Goal: Task Accomplishment & Management: Complete application form

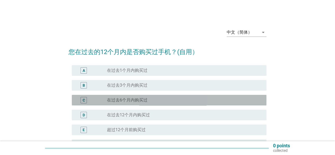
click at [115, 99] on label "在过去6个月内购买过" at bounding box center [127, 99] width 40 height 5
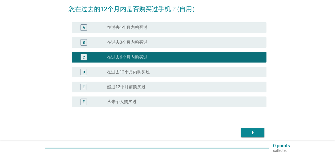
scroll to position [64, 0]
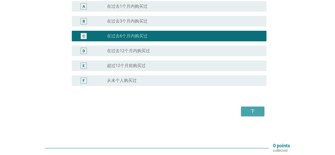
click at [251, 112] on div "下" at bounding box center [252, 111] width 15 height 6
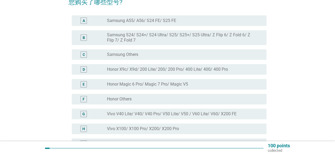
scroll to position [79, 0]
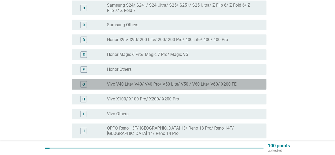
click at [126, 86] on label "Vivo V40 Lite/ V40/ V40 Pro/ V50 Lite/ V50 / V60 Lite/ V60/ X200 FE" at bounding box center [171, 83] width 129 height 5
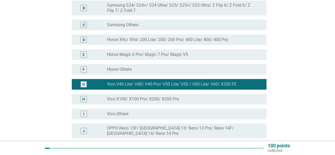
click at [131, 112] on div "radio_button_unchecked Vivo Others" at bounding box center [182, 113] width 151 height 5
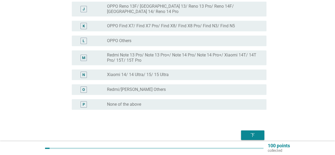
scroll to position [221, 0]
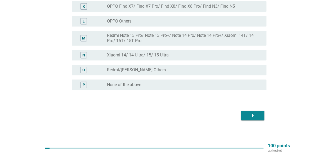
click at [254, 113] on div "下" at bounding box center [252, 115] width 15 height 6
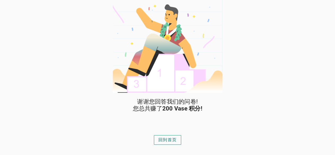
click at [164, 140] on div "回到首页" at bounding box center [167, 139] width 18 height 6
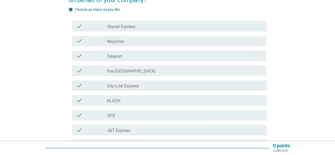
scroll to position [79, 0]
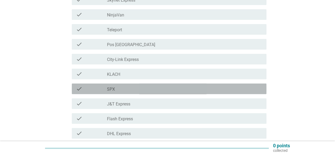
click at [127, 88] on div "check_box_outline_blank SPX" at bounding box center [184, 88] width 155 height 6
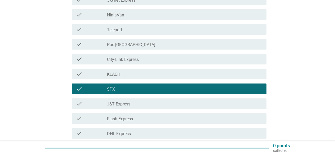
click at [129, 106] on label "J&T Express" at bounding box center [118, 103] width 23 height 5
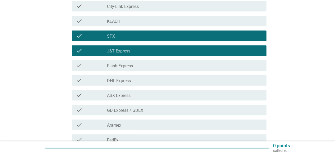
scroll to position [159, 0]
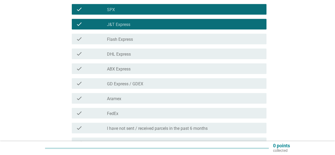
click at [145, 88] on div "check check_box_outline_blank GD Express / GDEX" at bounding box center [169, 83] width 194 height 11
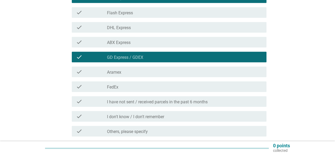
click at [135, 90] on div "check check_box_outline_blank FedEx" at bounding box center [169, 86] width 194 height 11
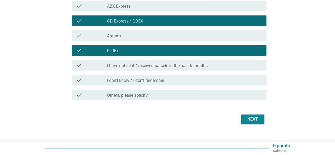
scroll to position [230, 0]
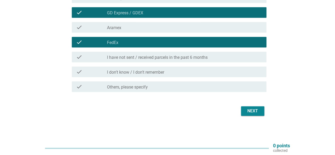
click at [249, 115] on button "Next" at bounding box center [252, 111] width 23 height 10
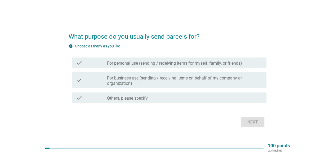
click at [133, 66] on label "For personal use (sending / receiving items for myself, family, or friends)" at bounding box center [174, 63] width 135 height 5
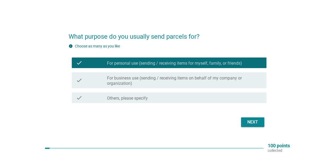
click at [253, 125] on div "Next" at bounding box center [252, 122] width 15 height 6
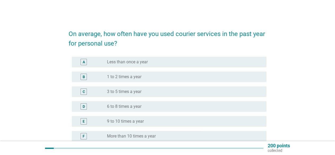
scroll to position [26, 0]
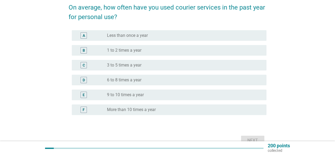
click at [132, 110] on label "More than 10 times a year" at bounding box center [131, 109] width 49 height 5
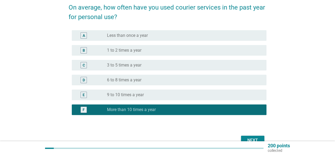
click at [128, 99] on div "E radio_button_unchecked 9 to 10 times a year" at bounding box center [169, 94] width 194 height 11
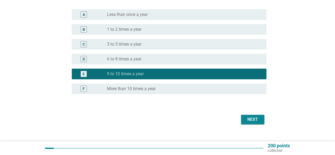
scroll to position [56, 0]
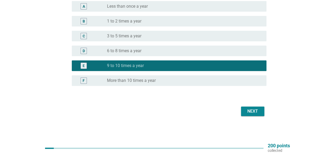
click at [245, 109] on div "Next" at bounding box center [252, 111] width 15 height 6
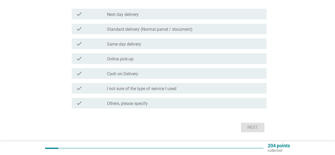
scroll to position [0, 0]
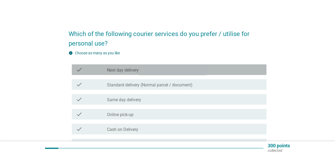
click at [131, 68] on label "Next day delivery" at bounding box center [123, 69] width 32 height 5
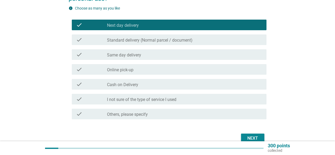
scroll to position [53, 0]
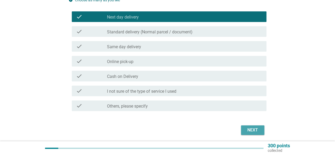
click at [250, 131] on div "Next" at bounding box center [252, 130] width 15 height 6
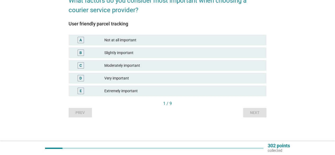
scroll to position [0, 0]
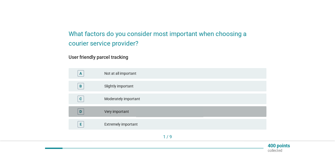
click at [128, 112] on div "Very important" at bounding box center [183, 111] width 158 height 6
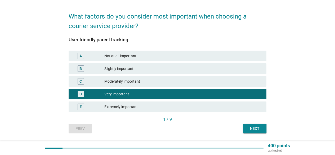
scroll to position [33, 0]
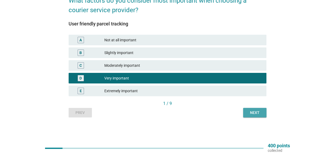
click at [263, 113] on button "Next" at bounding box center [254, 113] width 23 height 10
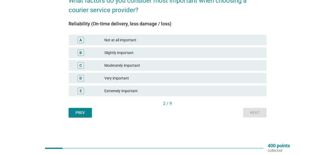
click at [77, 114] on div "Prev" at bounding box center [80, 113] width 15 height 6
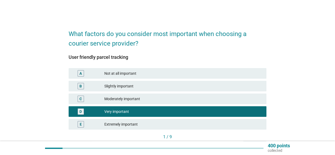
scroll to position [26, 0]
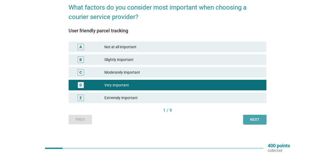
click at [252, 121] on div "Next" at bounding box center [254, 120] width 15 height 6
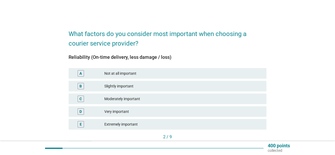
click at [140, 112] on div "Very important" at bounding box center [183, 111] width 158 height 6
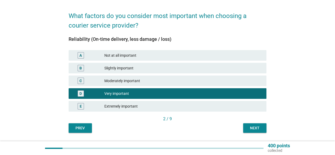
scroll to position [26, 0]
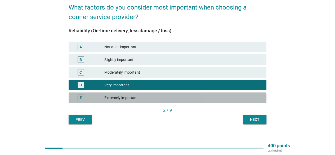
click at [158, 99] on div "Extremely important" at bounding box center [183, 97] width 158 height 6
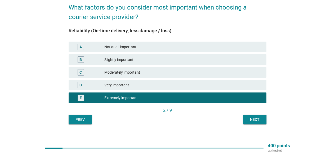
click at [250, 118] on div "Next" at bounding box center [254, 120] width 15 height 6
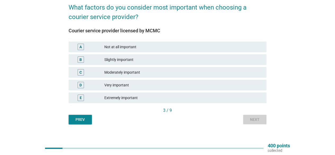
scroll to position [0, 0]
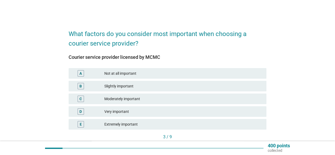
click at [170, 104] on div "C Moderately important" at bounding box center [167, 98] width 200 height 13
click at [198, 100] on div "Moderately important" at bounding box center [183, 98] width 158 height 6
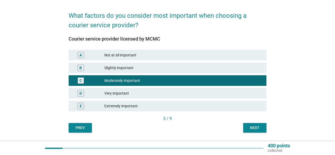
scroll to position [26, 0]
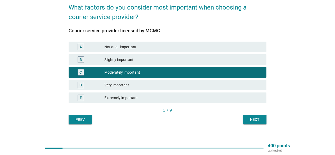
click at [255, 118] on div "Next" at bounding box center [254, 120] width 15 height 6
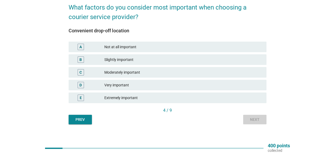
scroll to position [0, 0]
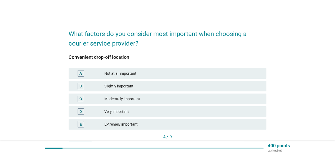
click at [126, 113] on div "Very important" at bounding box center [183, 111] width 158 height 6
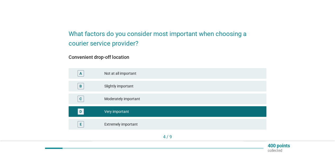
scroll to position [26, 0]
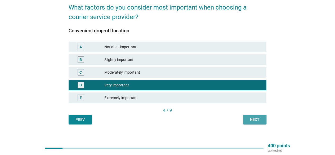
click at [254, 118] on div "Next" at bounding box center [254, 120] width 15 height 6
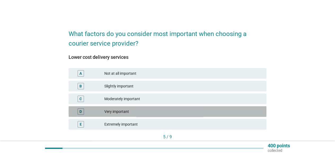
click at [145, 112] on div "Very important" at bounding box center [183, 111] width 158 height 6
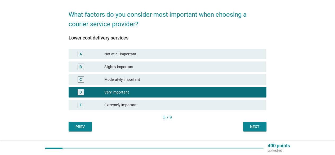
scroll to position [26, 0]
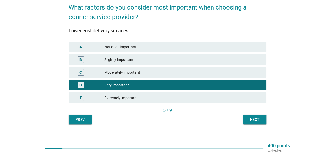
click at [249, 120] on div "Next" at bounding box center [254, 120] width 15 height 6
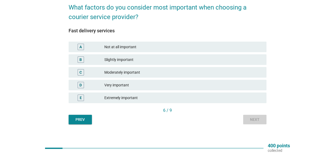
scroll to position [0, 0]
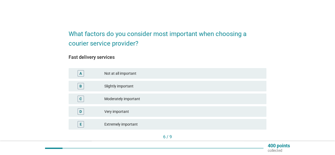
click at [154, 112] on div "Very important" at bounding box center [183, 111] width 158 height 6
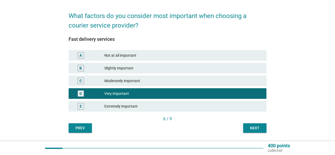
scroll to position [26, 0]
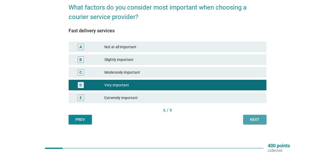
click at [247, 123] on button "Next" at bounding box center [254, 120] width 23 height 10
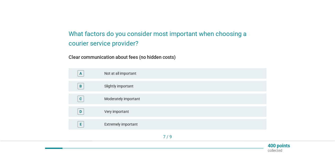
click at [124, 112] on div "Very important" at bounding box center [183, 111] width 158 height 6
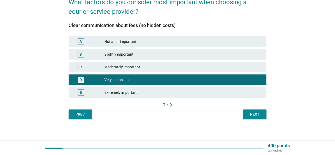
scroll to position [33, 0]
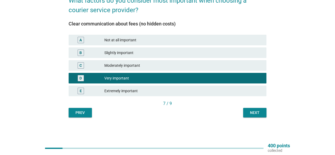
click at [259, 113] on div "Next" at bounding box center [254, 113] width 15 height 6
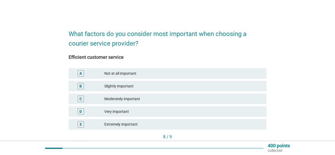
click at [126, 112] on div "Very important" at bounding box center [183, 111] width 158 height 6
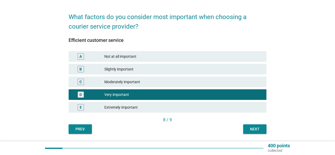
scroll to position [33, 0]
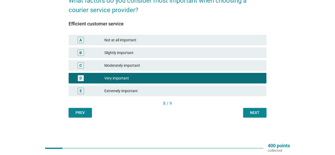
click at [260, 116] on button "Next" at bounding box center [254, 113] width 23 height 10
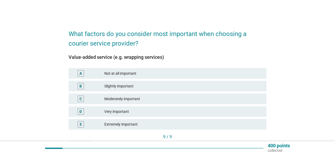
click at [112, 112] on div "Very important" at bounding box center [183, 111] width 158 height 6
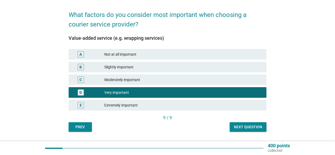
scroll to position [33, 0]
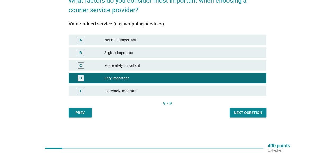
click at [240, 110] on div "Next question" at bounding box center [248, 113] width 28 height 6
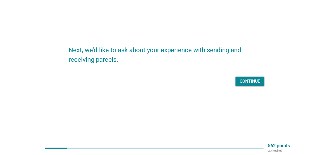
scroll to position [0, 0]
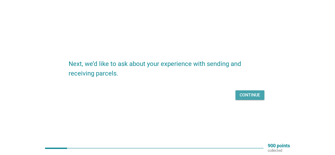
click at [246, 94] on div "Continue" at bounding box center [249, 95] width 20 height 6
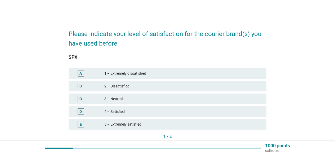
click at [117, 111] on div "4 – Satisfied" at bounding box center [183, 111] width 158 height 6
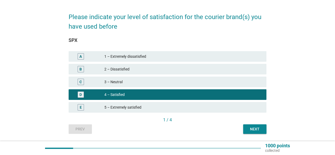
scroll to position [33, 0]
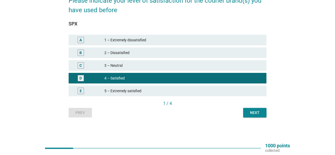
click at [247, 114] on div "Next" at bounding box center [254, 113] width 15 height 6
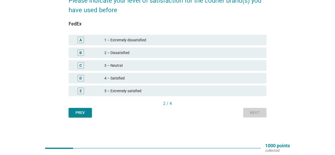
scroll to position [0, 0]
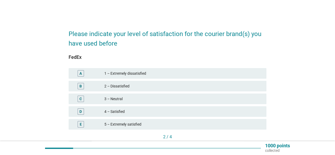
click at [116, 99] on div "3 – Neutral" at bounding box center [183, 98] width 158 height 6
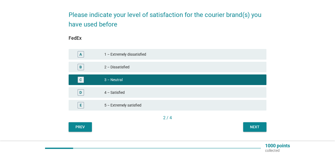
scroll to position [33, 0]
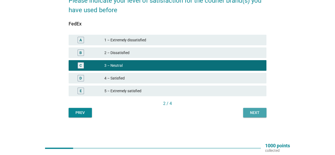
click at [257, 116] on button "Next" at bounding box center [254, 113] width 23 height 10
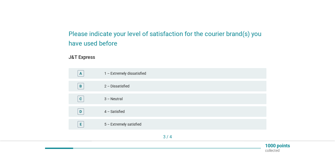
click at [117, 98] on div "3 – Neutral" at bounding box center [183, 98] width 158 height 6
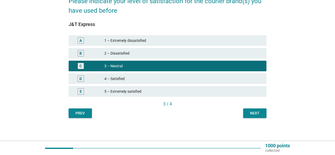
scroll to position [33, 0]
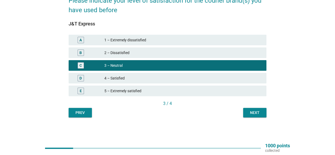
click at [259, 112] on div "Next" at bounding box center [254, 113] width 15 height 6
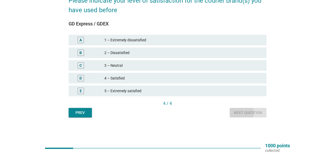
scroll to position [0, 0]
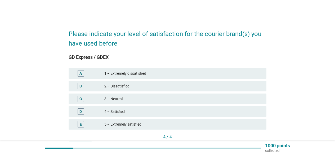
click at [135, 99] on div "3 – Neutral" at bounding box center [183, 98] width 158 height 6
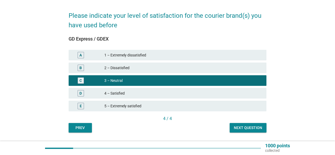
scroll to position [33, 0]
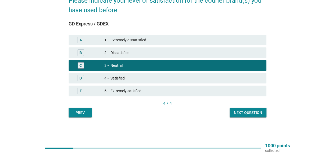
click at [260, 113] on div "Next question" at bounding box center [248, 113] width 28 height 6
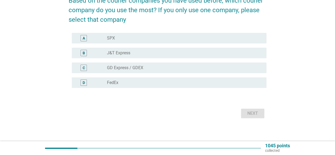
scroll to position [0, 0]
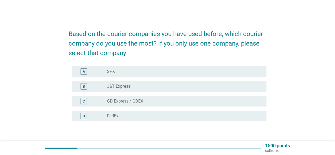
click at [111, 70] on label "SPX" at bounding box center [111, 71] width 8 height 5
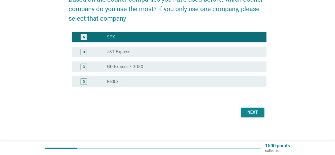
scroll to position [35, 0]
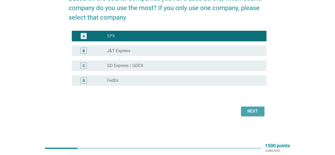
click at [245, 109] on div "Next" at bounding box center [252, 111] width 15 height 6
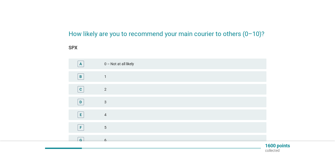
scroll to position [26, 0]
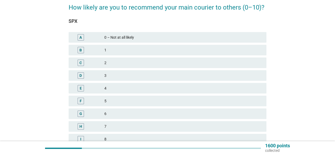
drag, startPoint x: 109, startPoint y: 115, endPoint x: 130, endPoint y: 116, distance: 20.7
click at [109, 115] on div "6" at bounding box center [183, 113] width 158 height 6
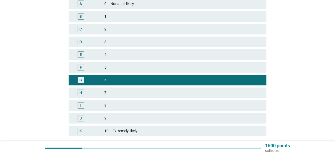
scroll to position [79, 0]
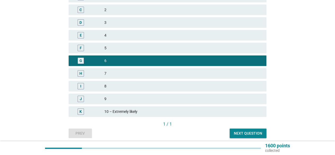
click at [246, 135] on div "Next question" at bounding box center [248, 133] width 28 height 6
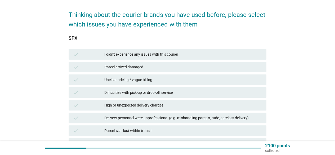
scroll to position [53, 0]
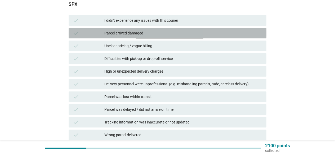
click at [130, 34] on div "Parcel arrived damaged" at bounding box center [183, 33] width 158 height 6
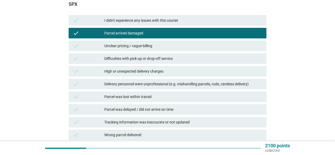
click at [178, 86] on div "Delivery personnel were unprofessional (e.g. mishandling parcels, rude, careles…" at bounding box center [183, 84] width 158 height 6
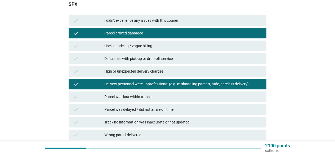
click at [176, 86] on div "Delivery personnel were unprofessional (e.g. mishandling parcels, rude, careles…" at bounding box center [183, 84] width 158 height 6
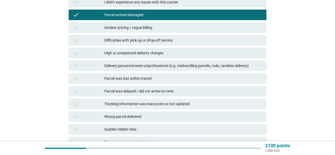
scroll to position [79, 0]
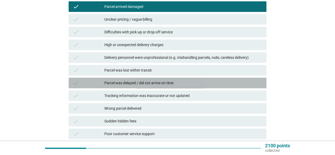
click at [179, 83] on div "Parcel was delayed / did not arrive on time" at bounding box center [183, 83] width 158 height 6
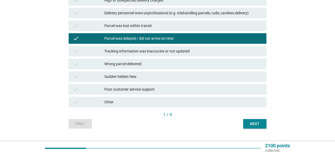
scroll to position [132, 0]
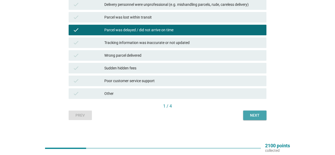
click at [253, 117] on div "Next" at bounding box center [254, 115] width 15 height 6
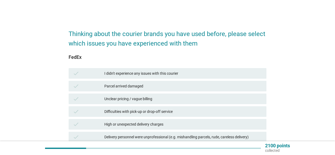
click at [170, 74] on div "I didn't experience any issues with this courier" at bounding box center [183, 73] width 158 height 6
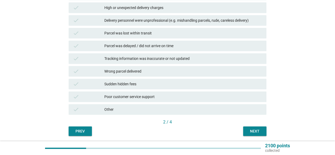
scroll to position [132, 0]
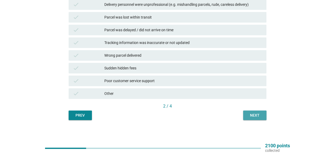
click at [252, 112] on button "Next" at bounding box center [254, 115] width 23 height 10
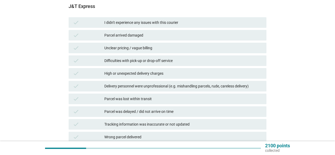
scroll to position [53, 0]
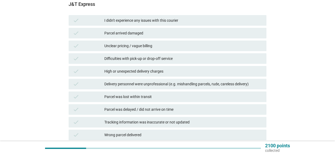
click at [134, 34] on div "Parcel arrived damaged" at bounding box center [183, 33] width 158 height 6
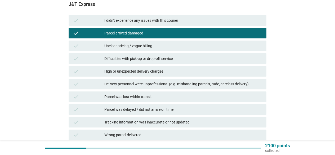
scroll to position [79, 0]
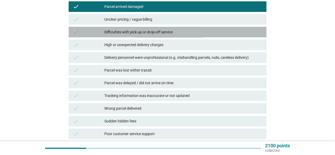
click at [143, 33] on div "Difficulties with pick-up or drop-off service" at bounding box center [183, 32] width 158 height 6
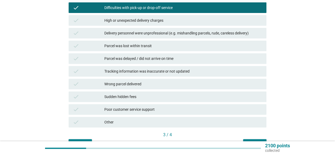
scroll to position [132, 0]
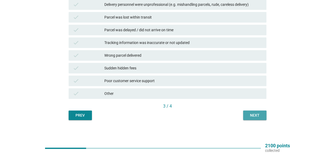
click at [260, 111] on button "Next" at bounding box center [254, 115] width 23 height 10
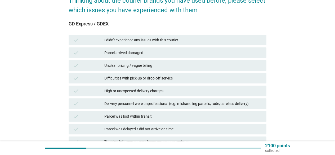
scroll to position [53, 0]
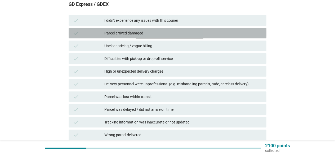
click at [127, 35] on div "Parcel arrived damaged" at bounding box center [183, 33] width 158 height 6
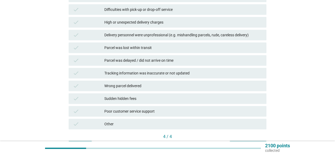
scroll to position [132, 0]
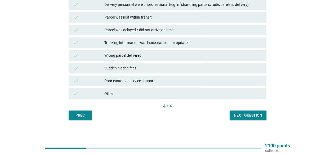
click at [249, 120] on div "Thinking about the courier brands you have used before, please select which iss…" at bounding box center [167, 5] width 206 height 237
click at [249, 116] on div "Next question" at bounding box center [248, 115] width 28 height 6
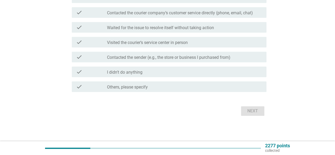
scroll to position [0, 0]
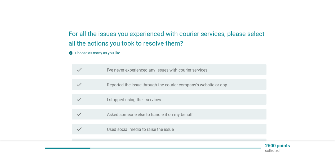
click at [153, 86] on label "Reported the issue through the courier company’s website or app" at bounding box center [167, 84] width 120 height 5
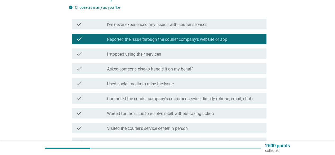
scroll to position [53, 0]
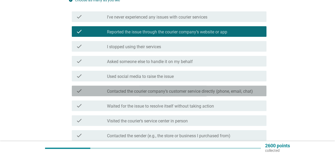
click at [156, 92] on label "Contacted the courier company’s customer service directly (phone, email, chat)" at bounding box center [180, 91] width 146 height 5
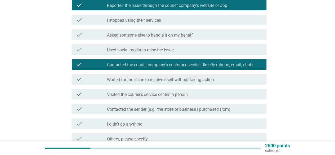
scroll to position [106, 0]
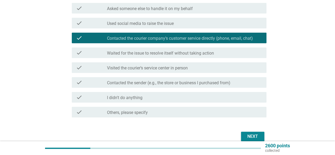
click at [155, 84] on label "Contacted the sender (e.g., the store or business I purchased from)" at bounding box center [168, 82] width 123 height 5
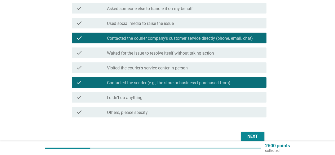
scroll to position [131, 0]
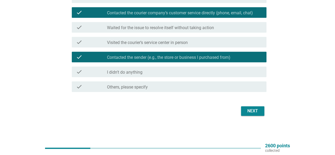
click at [250, 109] on div "Next" at bounding box center [252, 111] width 15 height 6
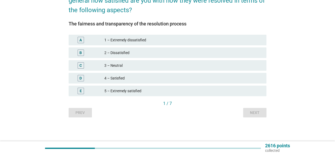
scroll to position [0, 0]
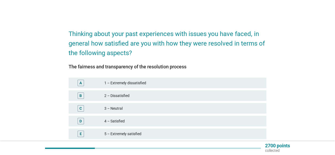
click at [120, 108] on div "3 – Neutral" at bounding box center [183, 108] width 158 height 6
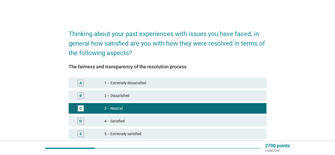
scroll to position [43, 0]
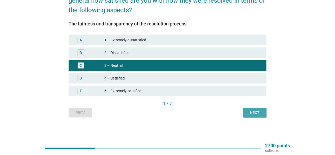
click at [252, 110] on div "Next" at bounding box center [254, 113] width 15 height 6
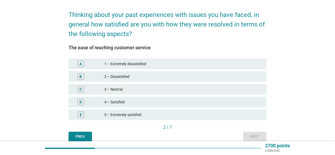
scroll to position [26, 0]
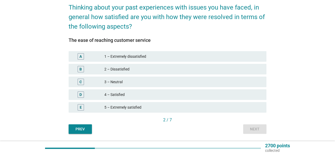
click at [120, 70] on div "2 – Dissatisfied" at bounding box center [183, 69] width 158 height 6
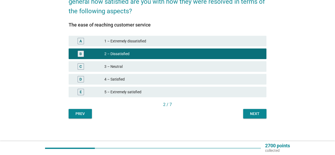
scroll to position [43, 0]
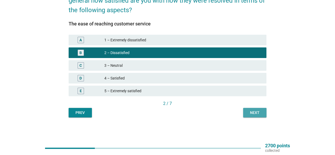
click at [259, 112] on div "Next" at bounding box center [254, 113] width 15 height 6
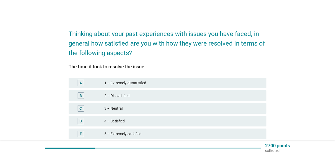
drag, startPoint x: 125, startPoint y: 95, endPoint x: 143, endPoint y: 101, distance: 18.6
click at [125, 95] on div "2 – Dissatisfied" at bounding box center [183, 95] width 158 height 6
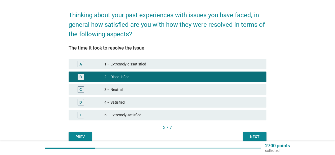
scroll to position [43, 0]
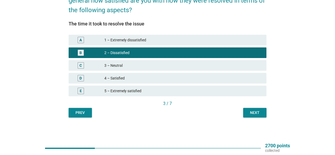
click at [261, 119] on div "Thinking about your past experiences with issues you have faced, in general how…" at bounding box center [167, 49] width 206 height 145
click at [256, 112] on div "Next" at bounding box center [254, 113] width 15 height 6
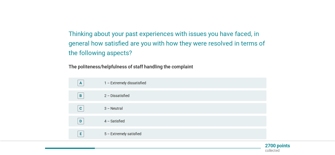
click at [117, 108] on div "3 – Neutral" at bounding box center [183, 108] width 158 height 6
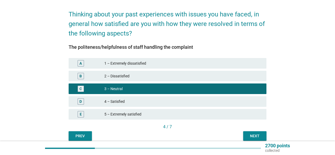
scroll to position [43, 0]
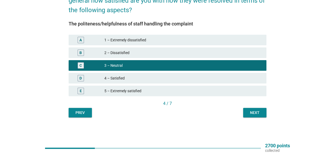
click at [255, 113] on div "Next" at bounding box center [254, 113] width 15 height 6
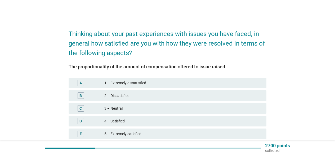
click at [117, 97] on div "2 – Dissatisfied" at bounding box center [183, 95] width 158 height 6
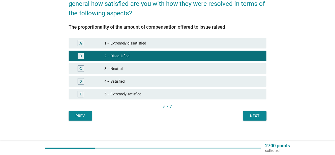
scroll to position [43, 0]
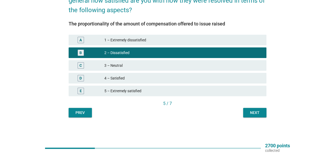
click at [260, 115] on div "Next" at bounding box center [254, 113] width 15 height 6
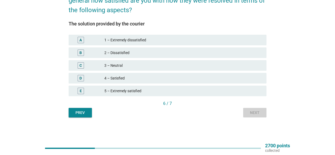
scroll to position [0, 0]
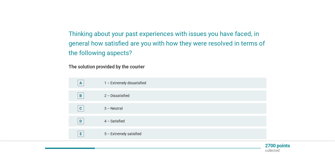
click at [125, 111] on div "3 – Neutral" at bounding box center [183, 108] width 158 height 6
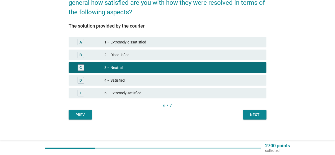
scroll to position [43, 0]
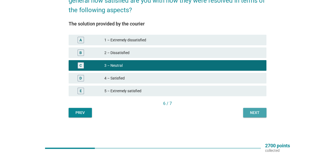
click at [263, 110] on button "Next" at bounding box center [254, 113] width 23 height 10
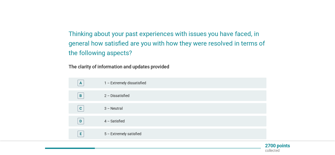
click at [119, 111] on div "3 – Neutral" at bounding box center [183, 108] width 158 height 6
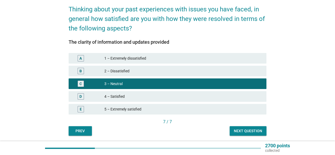
scroll to position [43, 0]
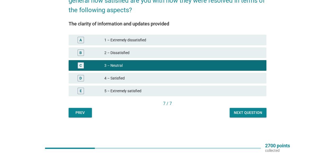
click at [256, 112] on div "Next question" at bounding box center [248, 113] width 28 height 6
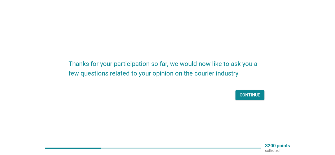
click at [247, 94] on div "Continue" at bounding box center [249, 95] width 20 height 6
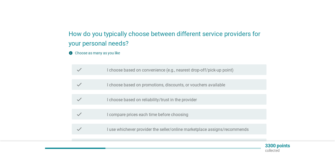
click at [143, 72] on label "I choose based on convenience (e.g., nearest drop-off/pick-up point)" at bounding box center [170, 69] width 126 height 5
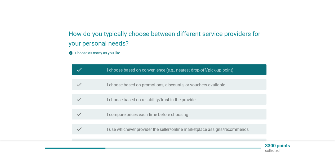
click at [138, 85] on label "I choose based on promotions, discounts, or vouchers available" at bounding box center [166, 84] width 118 height 5
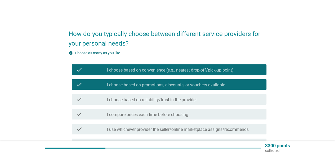
click at [142, 101] on label "I choose based on reliability/trust in the provider" at bounding box center [152, 99] width 90 height 5
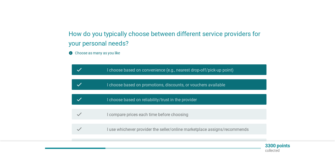
scroll to position [26, 0]
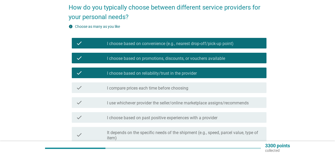
click at [179, 90] on label "I compare prices each time before choosing" at bounding box center [147, 87] width 81 height 5
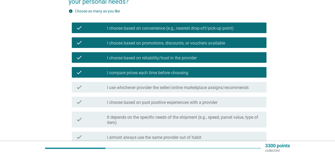
scroll to position [53, 0]
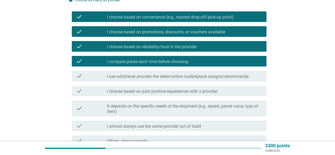
click at [150, 93] on label "I choose based on past positive experiences with a provider" at bounding box center [162, 91] width 110 height 5
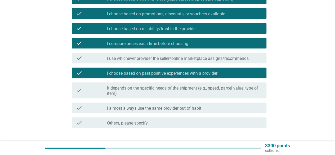
scroll to position [79, 0]
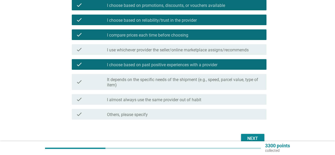
click at [155, 84] on label "It depends on the specific needs of the shipment (e.g., speed, parcel value, ty…" at bounding box center [184, 82] width 155 height 11
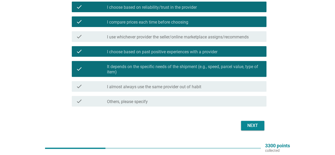
scroll to position [80, 0]
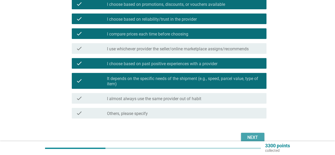
click at [247, 137] on div "Next" at bounding box center [252, 137] width 15 height 6
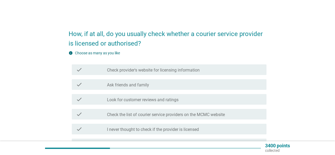
click at [125, 69] on label "Check provider's website for licensing information" at bounding box center [153, 69] width 93 height 5
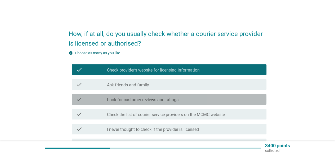
click at [157, 99] on label "Look for customer reviews and ratings" at bounding box center [142, 99] width 71 height 5
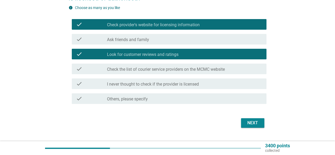
scroll to position [53, 0]
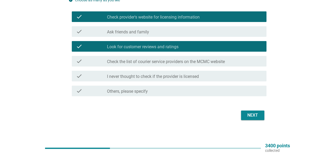
click at [248, 114] on div "Next" at bounding box center [252, 115] width 15 height 6
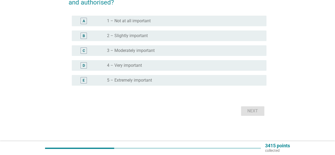
scroll to position [0, 0]
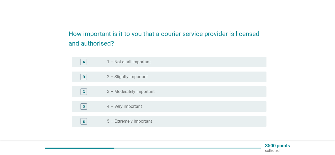
click at [133, 106] on label "4 – Very important" at bounding box center [124, 106] width 35 height 5
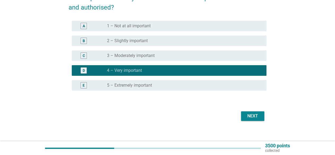
scroll to position [41, 0]
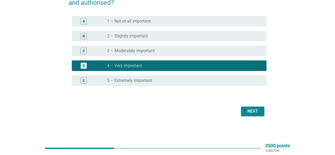
click at [248, 115] on button "Next" at bounding box center [252, 111] width 23 height 10
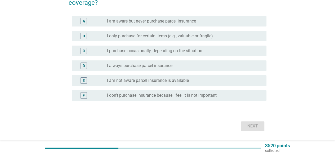
scroll to position [0, 0]
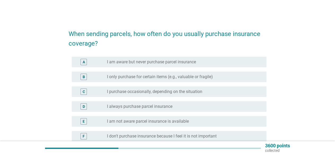
click at [165, 62] on label "I am aware but never purchase parcel insurance" at bounding box center [151, 61] width 89 height 5
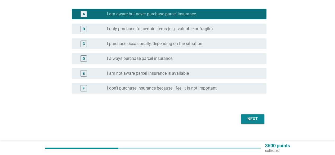
scroll to position [53, 0]
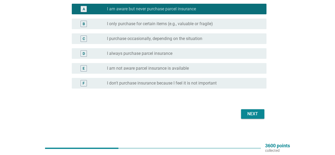
click at [252, 114] on div "Next" at bounding box center [252, 114] width 15 height 6
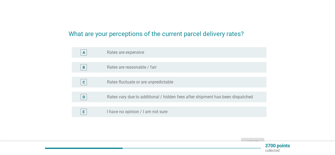
click at [125, 52] on label "Rates are expensive" at bounding box center [125, 52] width 37 height 5
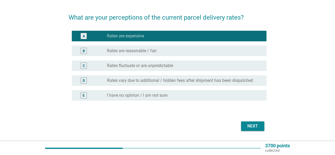
scroll to position [31, 0]
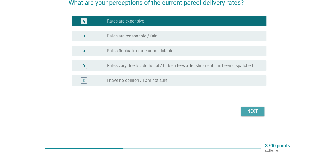
click at [249, 109] on div "Next" at bounding box center [252, 111] width 15 height 6
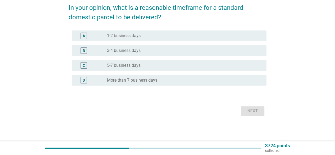
scroll to position [0, 0]
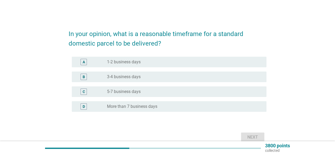
click at [121, 59] on div "radio_button_unchecked 1-2 business days" at bounding box center [184, 62] width 155 height 6
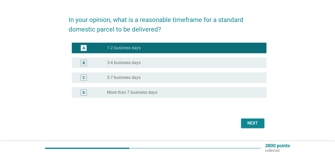
scroll to position [26, 0]
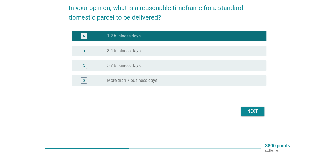
click at [255, 105] on div "Next" at bounding box center [167, 111] width 198 height 13
click at [251, 108] on div "Next" at bounding box center [252, 111] width 15 height 6
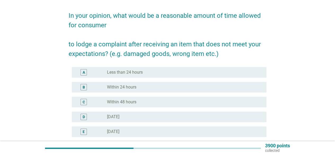
scroll to position [26, 0]
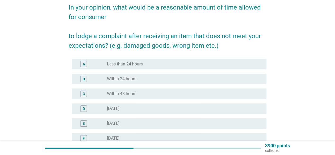
click at [138, 64] on label "Less than 24 hours" at bounding box center [125, 63] width 36 height 5
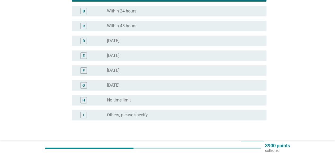
scroll to position [79, 0]
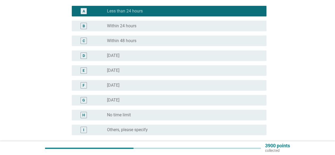
click at [116, 27] on label "Within 24 hours" at bounding box center [121, 25] width 29 height 5
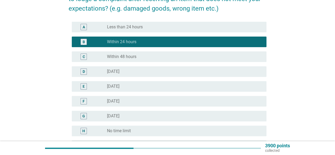
scroll to position [106, 0]
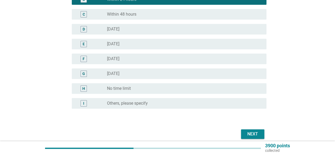
click at [248, 135] on div "Next" at bounding box center [252, 134] width 15 height 6
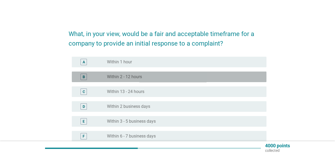
click at [126, 79] on label "Within 2 - 12 hours" at bounding box center [124, 76] width 35 height 5
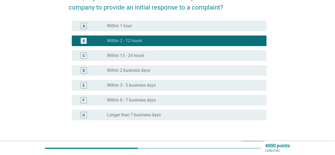
scroll to position [70, 0]
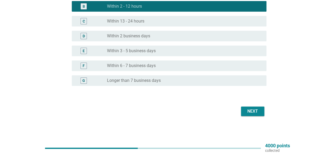
click at [246, 109] on div "Next" at bounding box center [252, 111] width 15 height 6
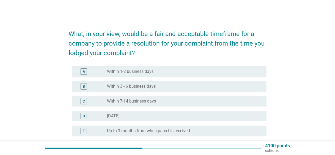
click at [120, 72] on label "Within 1-2 business days" at bounding box center [130, 71] width 47 height 5
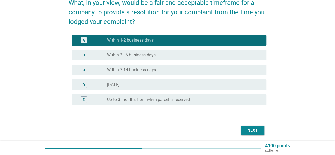
scroll to position [50, 0]
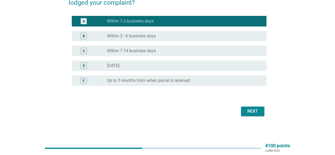
click at [248, 110] on div "Next" at bounding box center [252, 111] width 15 height 6
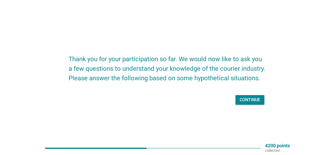
click at [249, 99] on div "Continue" at bounding box center [249, 100] width 20 height 6
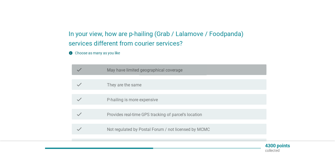
click at [139, 70] on label "May have limited geographical coverage" at bounding box center [144, 69] width 75 height 5
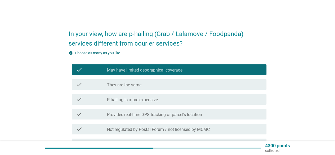
click at [144, 97] on label "P-hailing is more expensive" at bounding box center [132, 99] width 51 height 5
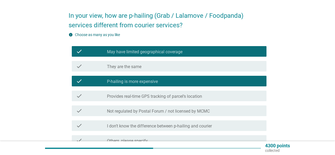
scroll to position [26, 0]
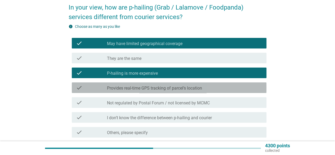
click at [177, 89] on label "Provides real-time GPS tracking of parcel’s location" at bounding box center [154, 87] width 95 height 5
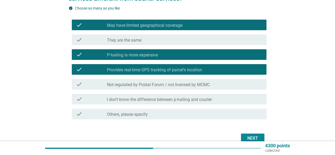
scroll to position [53, 0]
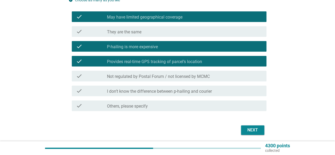
click at [248, 129] on div "Next" at bounding box center [252, 130] width 15 height 6
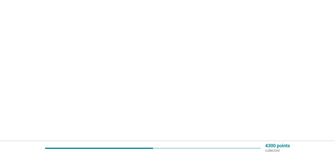
scroll to position [0, 0]
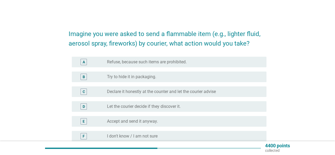
click at [137, 62] on label "Refuse, because such items are prohibited." at bounding box center [147, 61] width 80 height 5
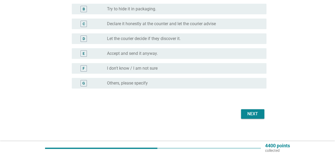
scroll to position [70, 0]
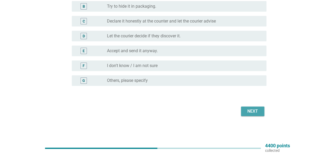
click at [253, 108] on div "Next" at bounding box center [252, 111] width 15 height 6
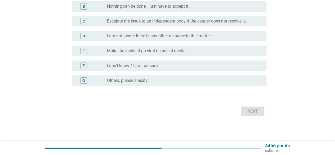
scroll to position [0, 0]
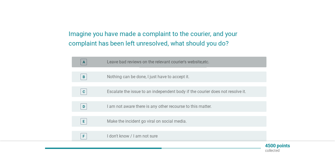
click at [150, 62] on label "Leave bad reviews on the relevant courier's website,etc." at bounding box center [158, 61] width 102 height 5
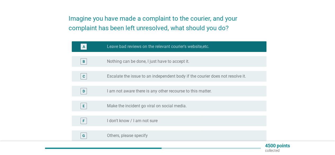
scroll to position [26, 0]
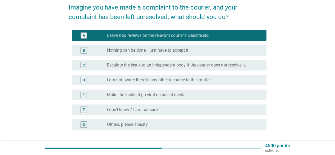
click at [150, 63] on label "Escalate the issue to an independent body if the courier does not resolve it." at bounding box center [176, 64] width 139 height 5
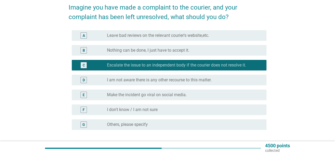
click at [150, 34] on label "Leave bad reviews on the relevant courier's website,etc." at bounding box center [158, 35] width 102 height 5
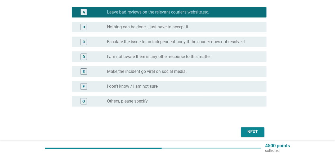
scroll to position [70, 0]
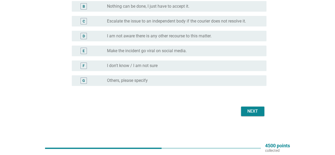
click at [250, 110] on div "Next" at bounding box center [252, 111] width 15 height 6
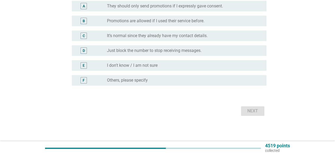
scroll to position [0, 0]
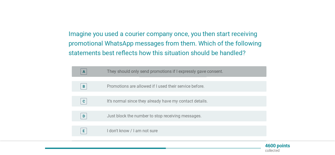
click at [154, 72] on label "They should only send promotions if I expressly gave consent." at bounding box center [165, 71] width 116 height 5
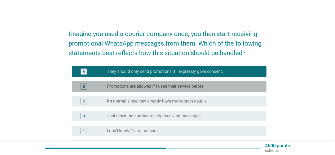
click at [145, 86] on label "Promotions are allowed if I used their service before." at bounding box center [155, 86] width 97 height 5
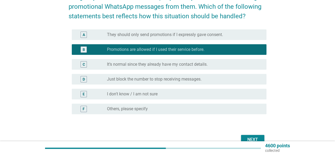
scroll to position [53, 0]
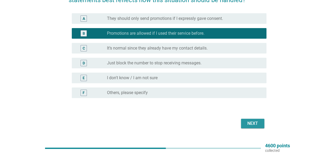
drag, startPoint x: 260, startPoint y: 123, endPoint x: 249, endPoint y: 120, distance: 10.9
click at [259, 123] on button "Next" at bounding box center [252, 123] width 23 height 10
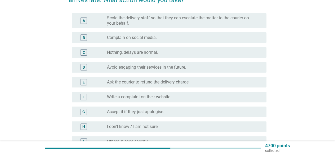
click at [154, 82] on label "Ask the courier to refund the delivery charge." at bounding box center [148, 81] width 83 height 5
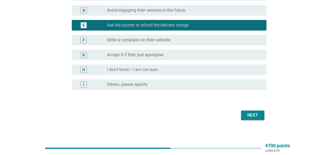
scroll to position [114, 0]
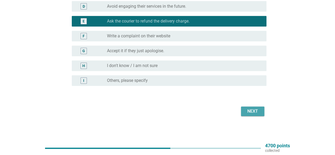
click at [249, 112] on div "Next" at bounding box center [252, 111] width 15 height 6
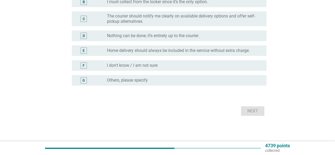
scroll to position [0, 0]
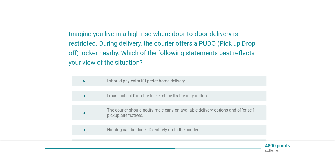
click at [154, 98] on label "I must collect from the locker since it’s the only option." at bounding box center [157, 95] width 101 height 5
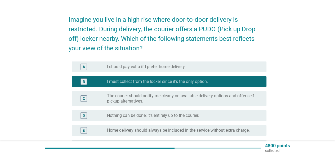
scroll to position [26, 0]
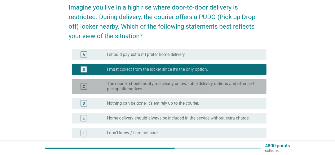
click at [150, 88] on label "The courier should notify me clearly on available delivery options and offer se…" at bounding box center [182, 86] width 151 height 11
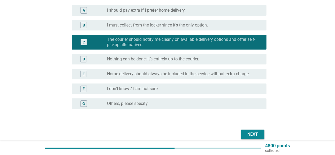
scroll to position [79, 0]
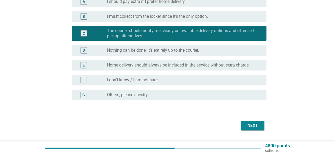
click at [250, 125] on div "Next" at bounding box center [252, 125] width 15 height 6
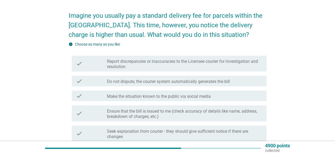
scroll to position [26, 0]
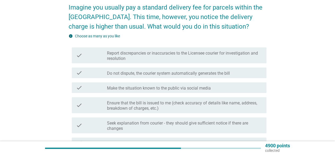
click at [142, 56] on label "Report discrepancies or inaccuracies to the Licensee courier for investigation …" at bounding box center [184, 56] width 155 height 11
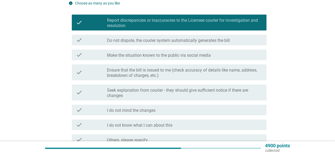
scroll to position [106, 0]
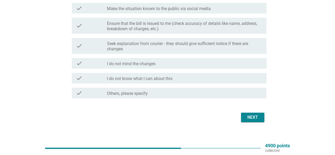
click at [249, 115] on form "Imagine you usually pay a standard delivery fee for parcels within the Klang Va…" at bounding box center [167, 20] width 198 height 205
click at [250, 118] on div "Next" at bounding box center [252, 117] width 15 height 6
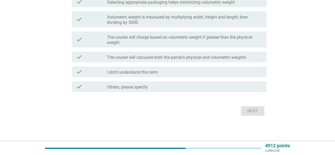
scroll to position [0, 0]
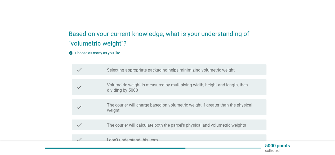
click at [144, 86] on label "Volumetric weight is measured by multiplying width, height and length, then div…" at bounding box center [184, 87] width 155 height 11
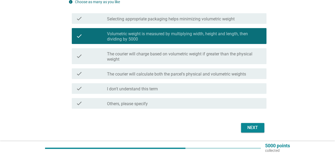
scroll to position [53, 0]
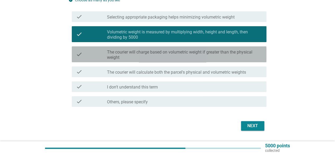
click at [193, 58] on label "The courier will charge based on volumetric weight if greater than the physical…" at bounding box center [184, 54] width 155 height 11
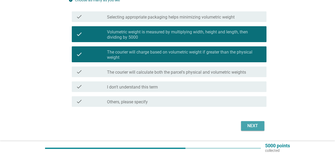
click at [245, 125] on div "Next" at bounding box center [252, 125] width 15 height 6
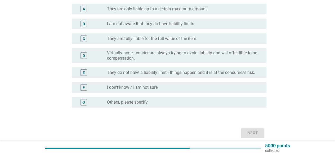
scroll to position [0, 0]
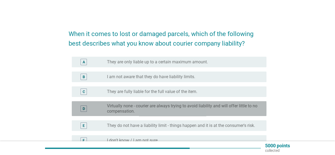
click at [136, 110] on label "Virtually none - courier are always trying to avoid liability and will offer li…" at bounding box center [182, 108] width 151 height 11
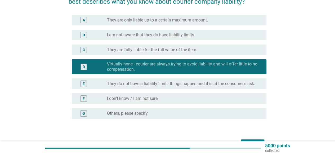
scroll to position [75, 0]
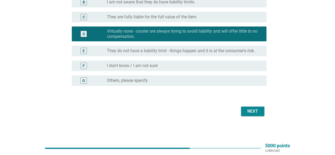
click at [258, 115] on button "Next" at bounding box center [252, 111] width 23 height 10
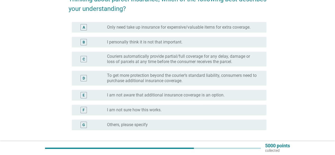
scroll to position [26, 0]
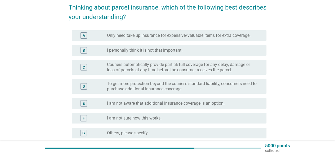
click at [147, 86] on label "To get more protection beyond the courier’s standard liability, consumers need …" at bounding box center [182, 86] width 151 height 11
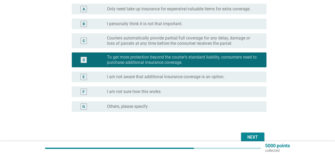
scroll to position [79, 0]
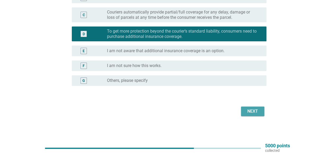
click at [257, 111] on div "Next" at bounding box center [252, 111] width 15 height 6
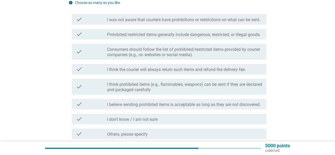
scroll to position [0, 0]
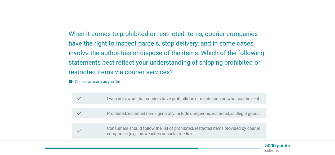
click at [158, 115] on label "Prohibited/restricted items generally include dangerous, restricted, or illegal…" at bounding box center [183, 113] width 153 height 5
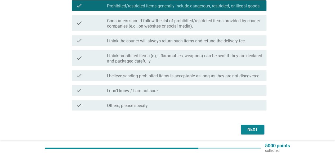
scroll to position [136, 0]
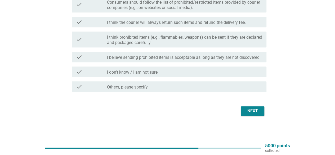
click at [258, 108] on div "Next" at bounding box center [252, 111] width 15 height 6
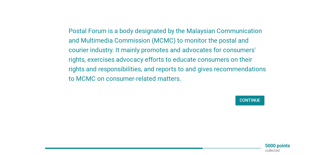
scroll to position [0, 0]
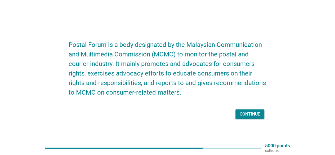
click at [248, 110] on button "Continue" at bounding box center [249, 114] width 29 height 10
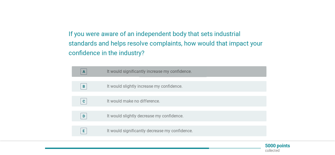
click at [143, 73] on label "It would significantly increase my confidence." at bounding box center [149, 71] width 85 height 5
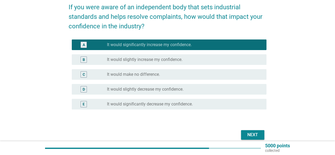
scroll to position [50, 0]
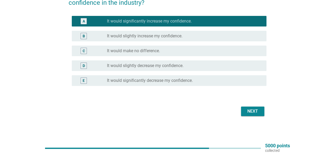
click at [250, 111] on div "Next" at bounding box center [252, 111] width 15 height 6
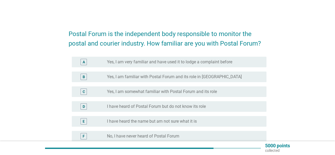
click at [163, 76] on label "Yes, I am familiar with Postal Forum and its role in Malaysia" at bounding box center [174, 76] width 135 height 5
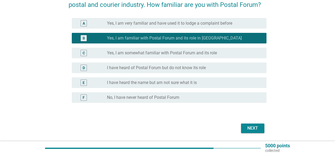
scroll to position [56, 0]
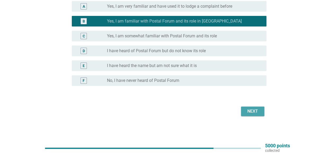
click at [252, 109] on div "Next" at bounding box center [252, 111] width 15 height 6
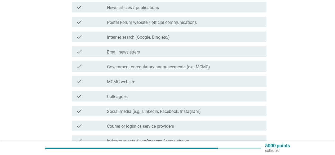
scroll to position [106, 0]
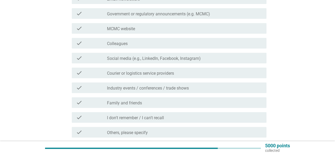
click at [142, 119] on label "I don't remember / I can't recall" at bounding box center [135, 117] width 57 height 5
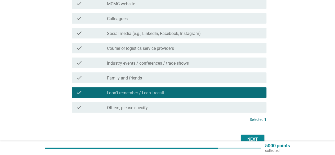
scroll to position [159, 0]
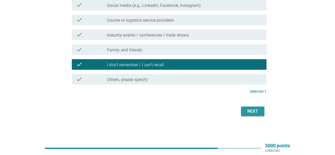
click at [252, 114] on div "Next" at bounding box center [252, 111] width 15 height 6
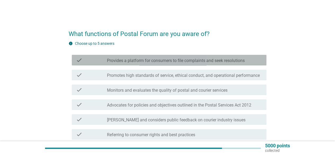
click at [161, 63] on div "check check_box_outline_blank Provides a platform for consumers to file complai…" at bounding box center [169, 60] width 194 height 11
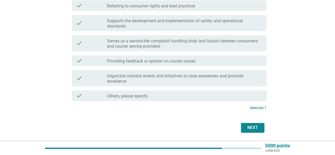
scroll to position [132, 0]
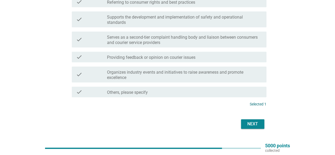
click at [250, 118] on div "Next" at bounding box center [167, 123] width 198 height 13
click at [249, 125] on div "Next" at bounding box center [252, 124] width 15 height 6
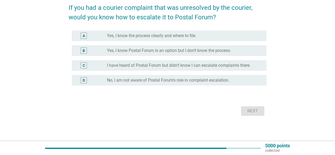
scroll to position [0, 0]
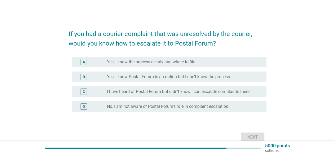
click at [138, 109] on div "radio_button_unchecked No, I am not aware of Postal Forum’s role in complaint e…" at bounding box center [184, 106] width 155 height 6
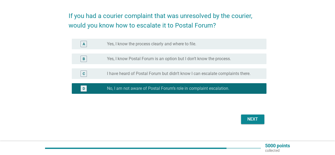
scroll to position [26, 0]
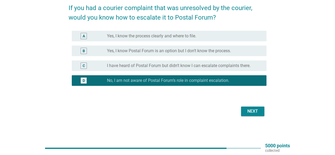
click at [258, 118] on div "If you had a courier complaint that was unresolved by the courier, would you kn…" at bounding box center [167, 58] width 206 height 128
click at [255, 111] on div "Next" at bounding box center [252, 111] width 15 height 6
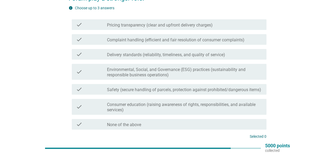
scroll to position [11, 0]
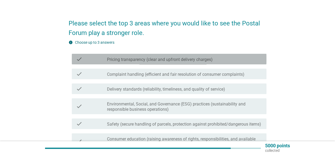
click at [141, 63] on div "check check_box_outline_blank Pricing transparency (clear and upfront delivery …" at bounding box center [169, 59] width 194 height 11
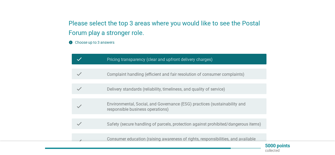
click at [140, 87] on label "Delivery standards (reliability, timeliness, and quality of service)" at bounding box center [166, 88] width 118 height 5
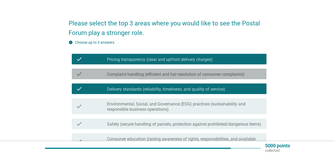
click at [140, 75] on label "Complaint handling (efficient and fair resolution of consumer complaints)" at bounding box center [175, 74] width 137 height 5
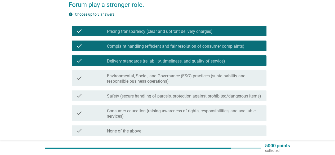
scroll to position [90, 0]
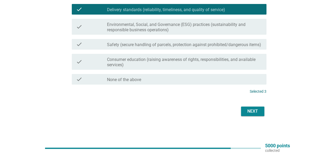
click at [253, 111] on div "Next" at bounding box center [252, 111] width 15 height 6
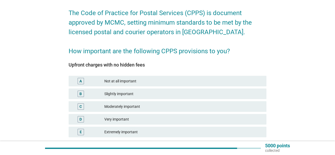
scroll to position [53, 0]
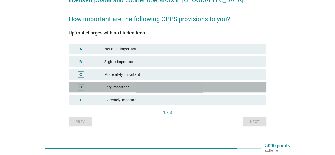
click at [145, 88] on div "Very important" at bounding box center [183, 87] width 158 height 6
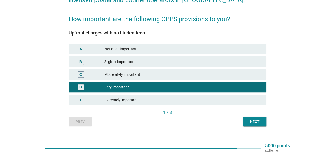
click at [259, 126] on button "Next" at bounding box center [254, 122] width 23 height 10
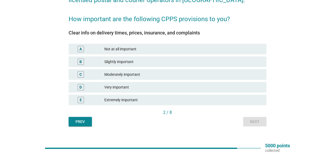
click at [129, 86] on div "Very important" at bounding box center [183, 87] width 158 height 6
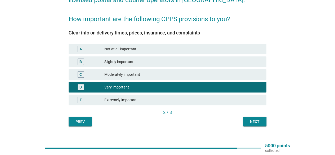
click at [259, 123] on div "Next" at bounding box center [254, 122] width 15 height 6
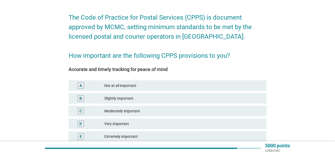
scroll to position [26, 0]
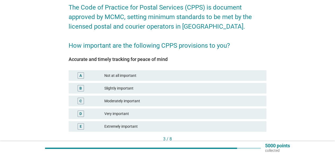
click at [142, 115] on div "Very important" at bounding box center [183, 113] width 158 height 6
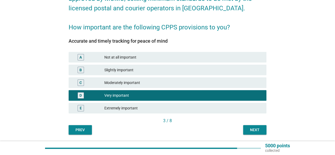
scroll to position [53, 0]
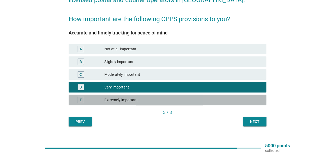
click at [166, 100] on div "Extremely important" at bounding box center [183, 100] width 158 height 6
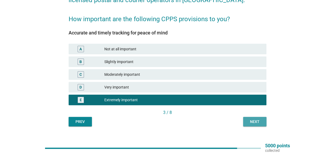
click at [256, 124] on button "Next" at bounding box center [254, 122] width 23 height 10
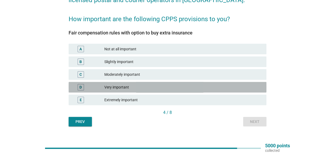
click at [122, 87] on div "Very important" at bounding box center [183, 87] width 158 height 6
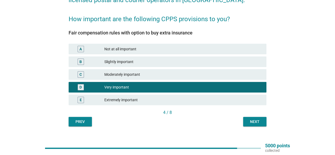
click at [257, 127] on div "The Code of Practice for Postal Services (CPPS) is document approved by MCMC, s…" at bounding box center [167, 49] width 206 height 164
click at [255, 127] on div "The Code of Practice for Postal Services (CPPS) is document approved by MCMC, s…" at bounding box center [167, 49] width 206 height 164
click at [257, 121] on div "Next" at bounding box center [254, 122] width 15 height 6
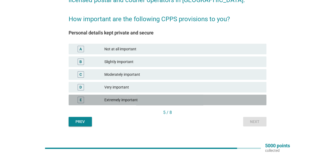
click at [136, 102] on div "Extremely important" at bounding box center [183, 100] width 158 height 6
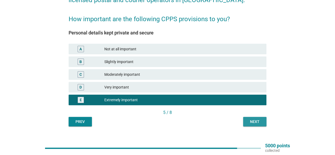
click at [260, 117] on button "Next" at bounding box center [254, 122] width 23 height 10
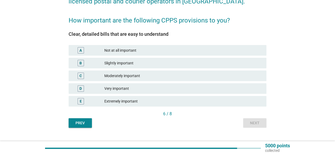
scroll to position [62, 0]
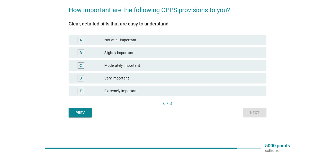
drag, startPoint x: 138, startPoint y: 87, endPoint x: 208, endPoint y: 100, distance: 70.7
click at [139, 87] on div "E Extremely important" at bounding box center [167, 90] width 198 height 11
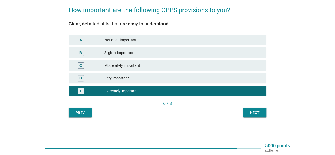
click at [256, 112] on div "Next" at bounding box center [254, 113] width 15 height 6
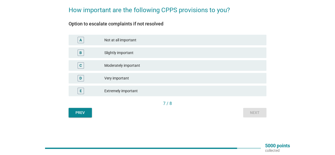
click at [125, 93] on div "Extremely important" at bounding box center [183, 91] width 158 height 6
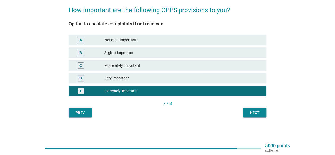
click at [264, 112] on button "Next" at bounding box center [254, 113] width 23 height 10
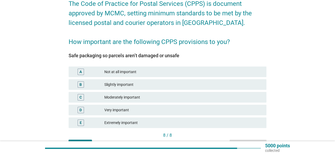
scroll to position [53, 0]
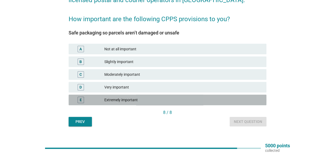
click at [148, 102] on div "Extremely important" at bounding box center [183, 100] width 158 height 6
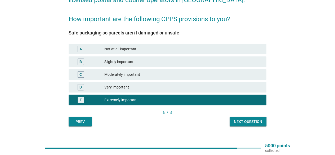
click at [244, 121] on div "Next question" at bounding box center [248, 122] width 28 height 6
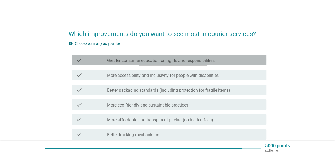
click at [140, 62] on label "Greater consumer education on rights and responsibilities" at bounding box center [160, 60] width 107 height 5
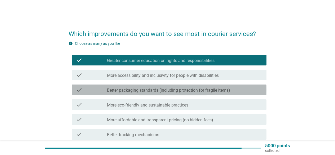
click at [142, 88] on label "Better packaging standards (including protection for fragile items)" at bounding box center [168, 90] width 123 height 5
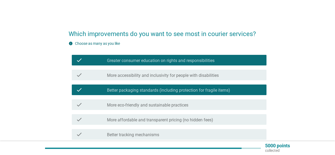
click at [148, 108] on div "check check_box_outline_blank More eco-friendly and sustainable practices" at bounding box center [169, 104] width 194 height 11
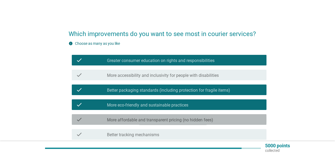
click at [149, 121] on label "More affordable and transparent pricing (no hidden fees)" at bounding box center [160, 119] width 106 height 5
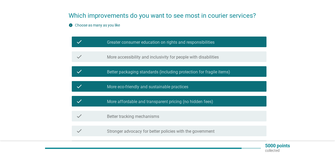
scroll to position [26, 0]
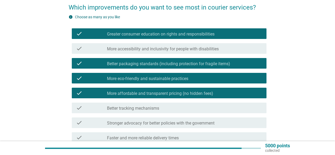
click at [162, 111] on div "check check_box_outline_blank Better tracking mechanisms" at bounding box center [169, 107] width 194 height 11
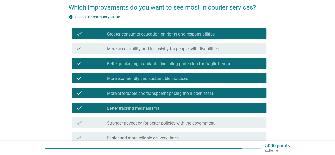
click at [162, 109] on div "check_box_outline_blank Better tracking mechanisms" at bounding box center [184, 107] width 155 height 6
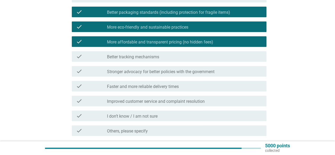
scroll to position [79, 0]
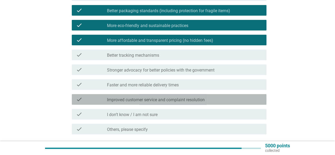
click at [159, 99] on label "Improved customer service and complaint resolution" at bounding box center [156, 99] width 98 height 5
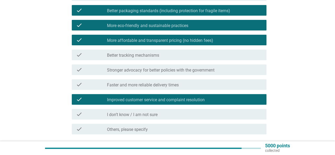
click at [164, 86] on label "Faster and more reliable delivery times" at bounding box center [143, 84] width 72 height 5
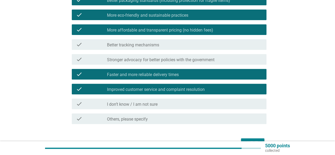
scroll to position [106, 0]
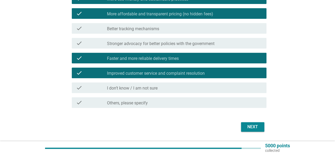
click at [253, 127] on div "Next" at bounding box center [252, 126] width 15 height 6
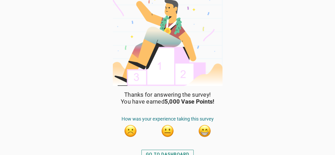
scroll to position [13, 0]
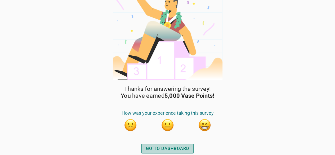
click at [169, 150] on div "GO TO DASHBOARD" at bounding box center [167, 148] width 43 height 6
